Goal: Register for event/course

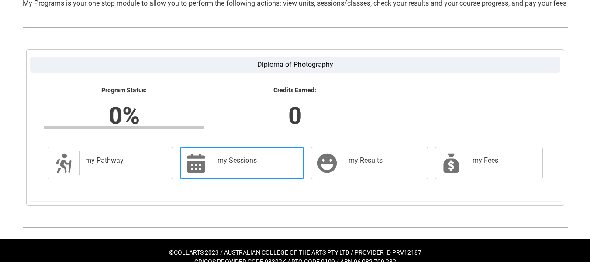
scroll to position [202, 0]
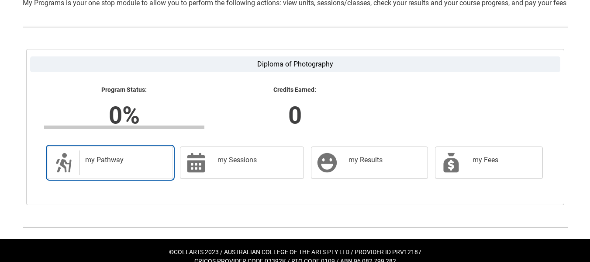
click at [127, 175] on div "my Pathway" at bounding box center [124, 162] width 90 height 24
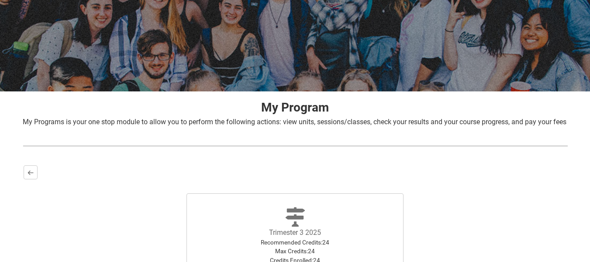
scroll to position [216, 0]
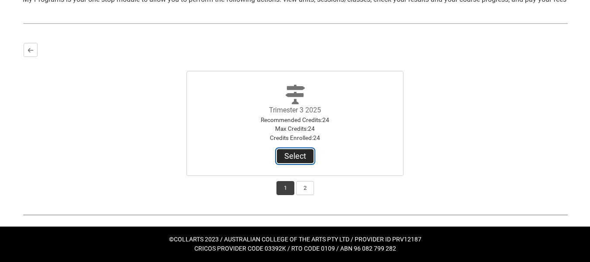
click at [302, 157] on button "Select" at bounding box center [295, 156] width 37 height 14
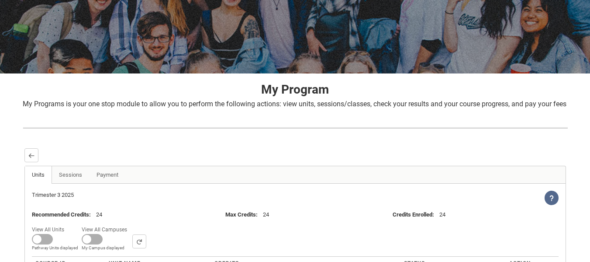
scroll to position [202, 0]
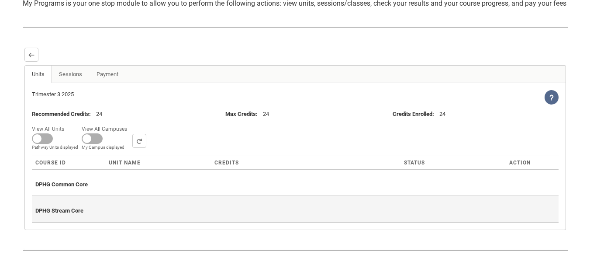
click at [110, 218] on div "DPHG Stream Core" at bounding box center [295, 208] width 520 height 19
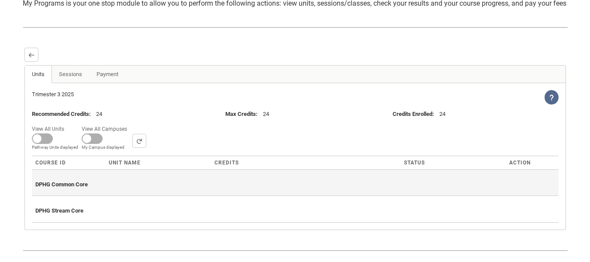
click at [117, 192] on div "DPHG Common Core" at bounding box center [295, 182] width 520 height 19
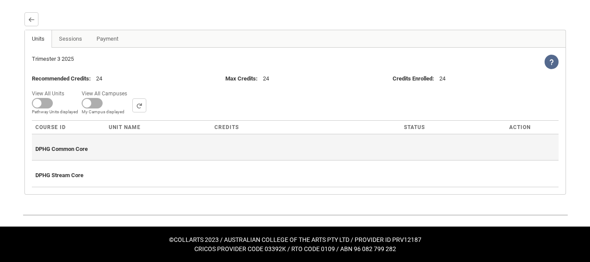
scroll to position [247, 0]
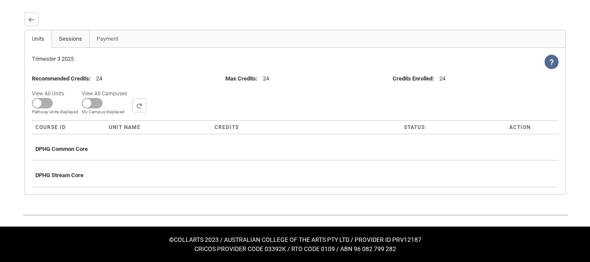
click at [68, 41] on link "Sessions" at bounding box center [71, 38] width 38 height 17
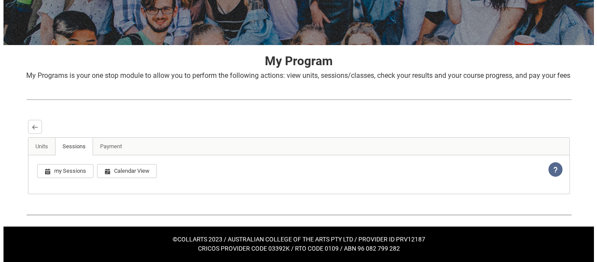
scroll to position [140, 0]
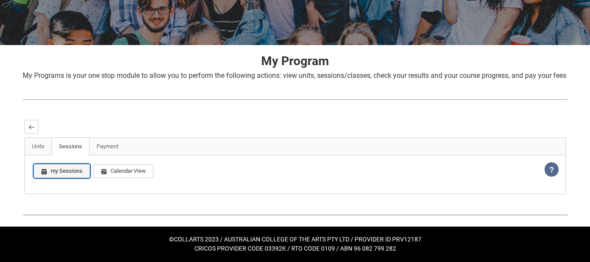
click at [72, 176] on button "my Sessions" at bounding box center [62, 171] width 56 height 14
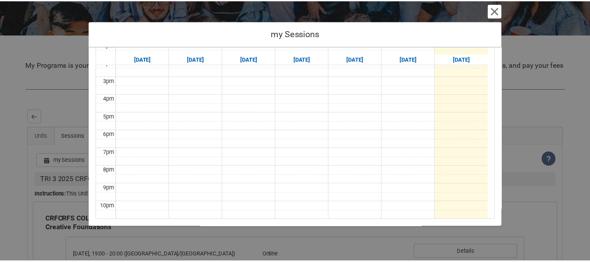
scroll to position [0, 0]
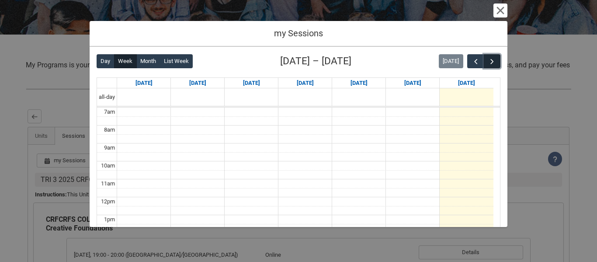
click at [487, 61] on span "button" at bounding box center [491, 61] width 9 height 9
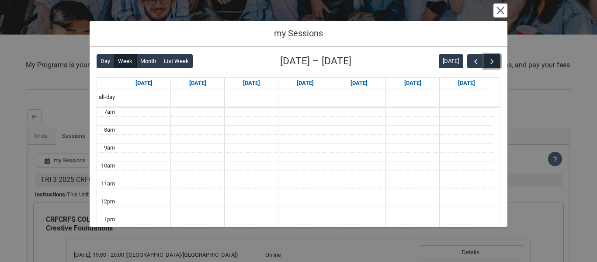
click at [487, 61] on span "button" at bounding box center [491, 61] width 9 height 9
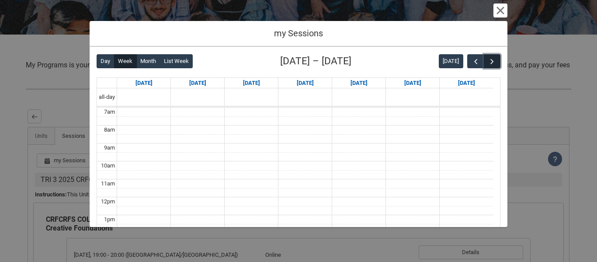
click at [487, 61] on span "button" at bounding box center [491, 61] width 9 height 9
click at [502, 14] on button "Cancel and close" at bounding box center [500, 10] width 14 height 14
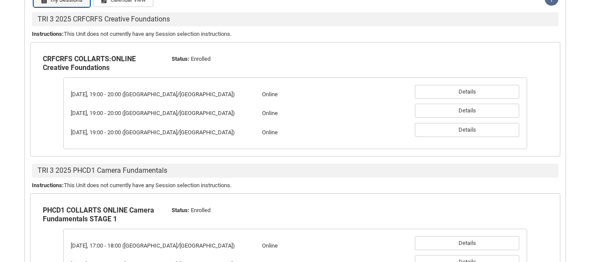
scroll to position [300, 0]
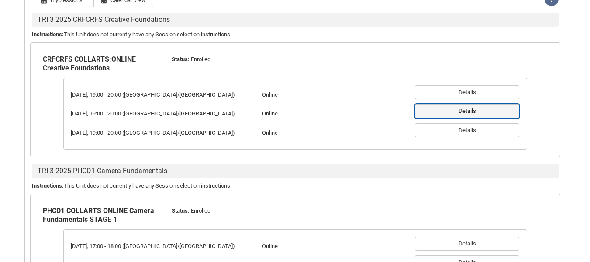
click at [469, 118] on button "Details" at bounding box center [467, 111] width 104 height 14
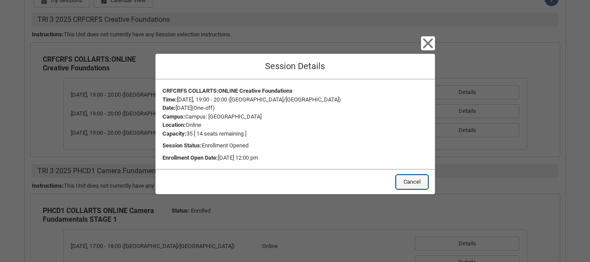
click at [415, 182] on button "Cancel" at bounding box center [412, 182] width 32 height 14
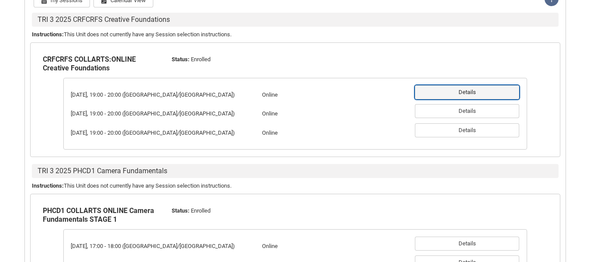
click at [484, 99] on button "Details" at bounding box center [467, 92] width 104 height 14
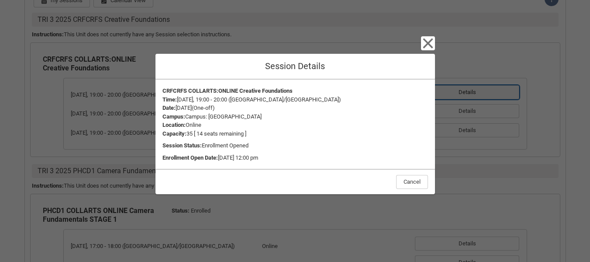
scroll to position [328, 0]
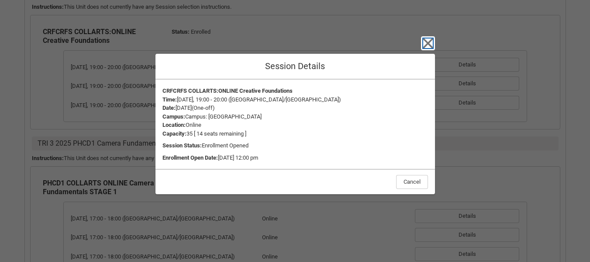
click at [428, 45] on icon "button" at bounding box center [428, 43] width 10 height 10
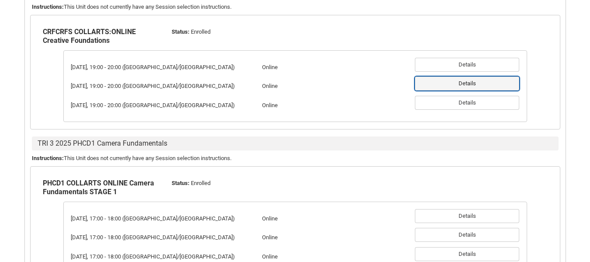
click at [464, 90] on button "Details" at bounding box center [467, 83] width 104 height 14
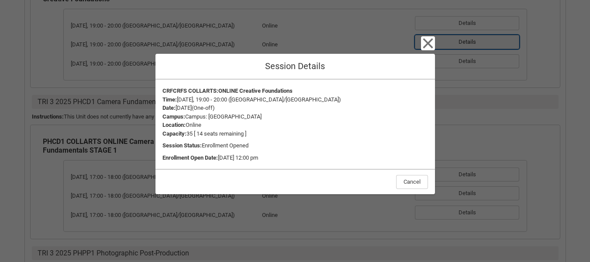
scroll to position [370, 0]
click at [425, 45] on icon "button" at bounding box center [428, 43] width 14 height 14
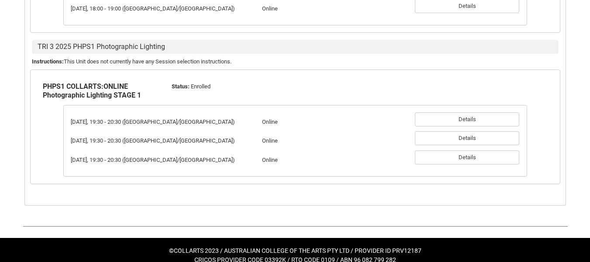
scroll to position [736, 0]
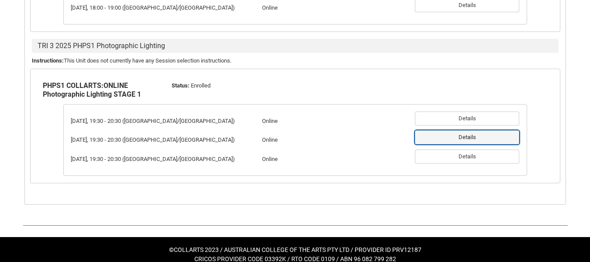
click at [451, 142] on button "Details" at bounding box center [467, 137] width 104 height 14
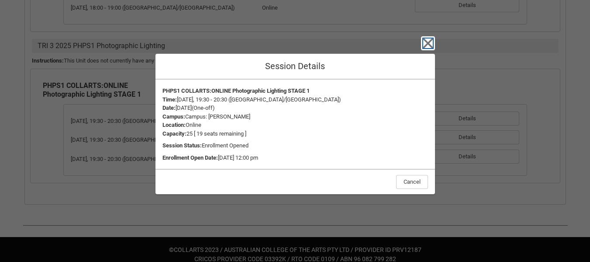
click at [422, 42] on icon "button" at bounding box center [428, 43] width 14 height 14
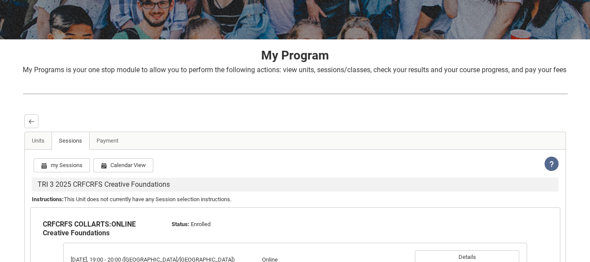
scroll to position [136, 0]
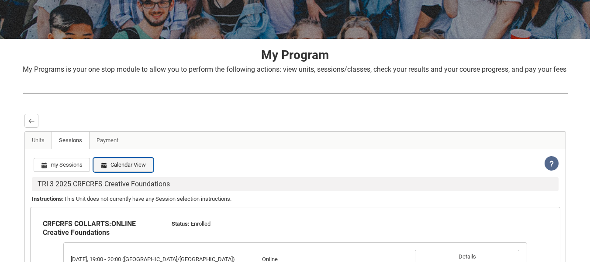
click at [131, 172] on button "Calendar View" at bounding box center [123, 165] width 60 height 14
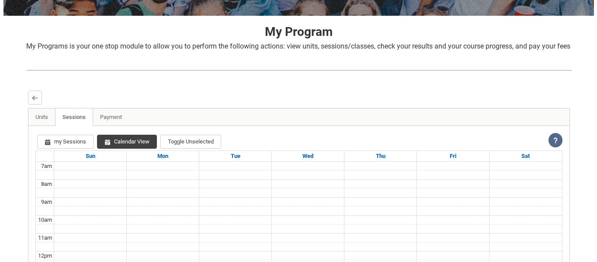
scroll to position [159, 0]
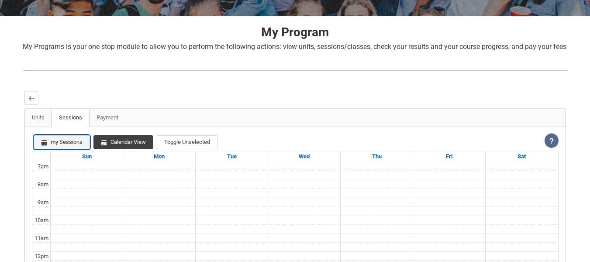
click at [68, 149] on button "my Sessions" at bounding box center [62, 142] width 56 height 14
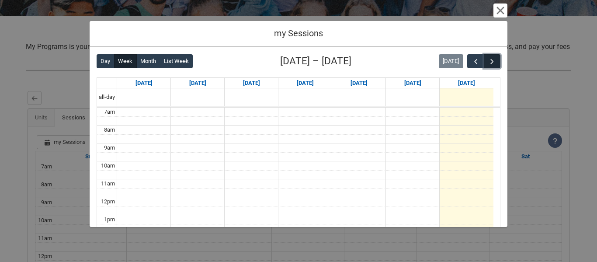
click at [487, 57] on span "button" at bounding box center [491, 61] width 9 height 9
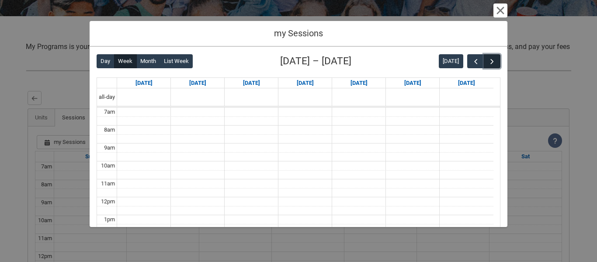
click at [487, 57] on span "button" at bounding box center [491, 61] width 9 height 9
click at [486, 56] on button "button" at bounding box center [492, 61] width 17 height 14
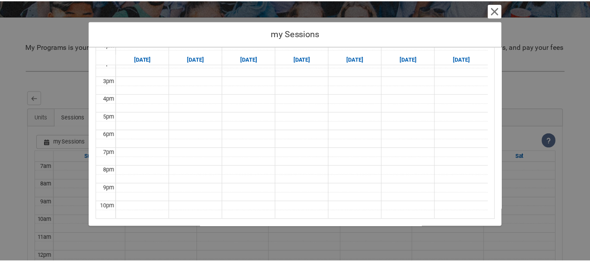
scroll to position [0, 0]
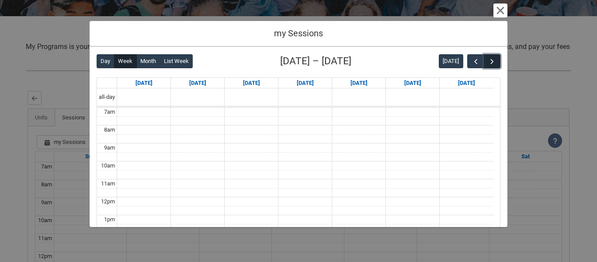
click at [487, 61] on span "button" at bounding box center [491, 61] width 9 height 9
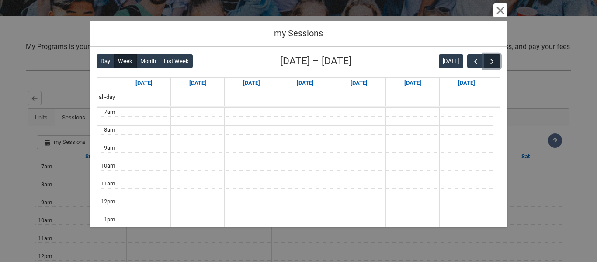
click at [487, 61] on span "button" at bounding box center [491, 61] width 9 height 9
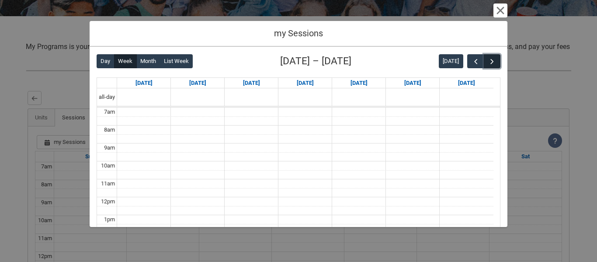
click at [487, 61] on span "button" at bounding box center [491, 61] width 9 height 9
click at [500, 17] on button "Cancel and close" at bounding box center [500, 10] width 14 height 14
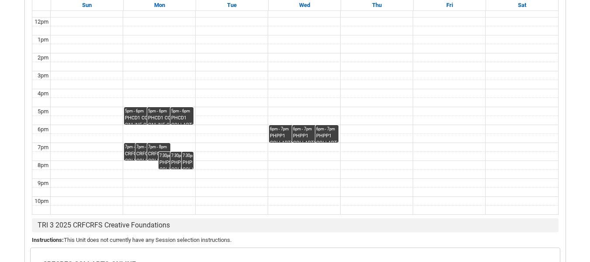
scroll to position [392, 0]
click at [129, 114] on div "5pm - 6pm" at bounding box center [147, 111] width 45 height 6
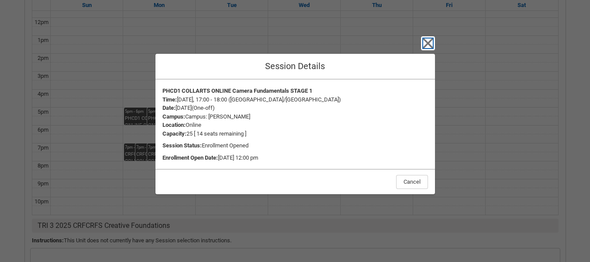
click at [426, 45] on icon "button" at bounding box center [428, 43] width 10 height 10
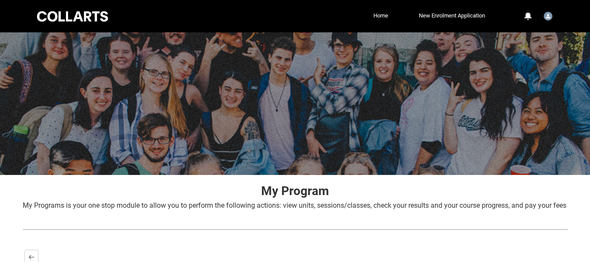
scroll to position [0, 0]
